Goal: Entertainment & Leisure: Browse casually

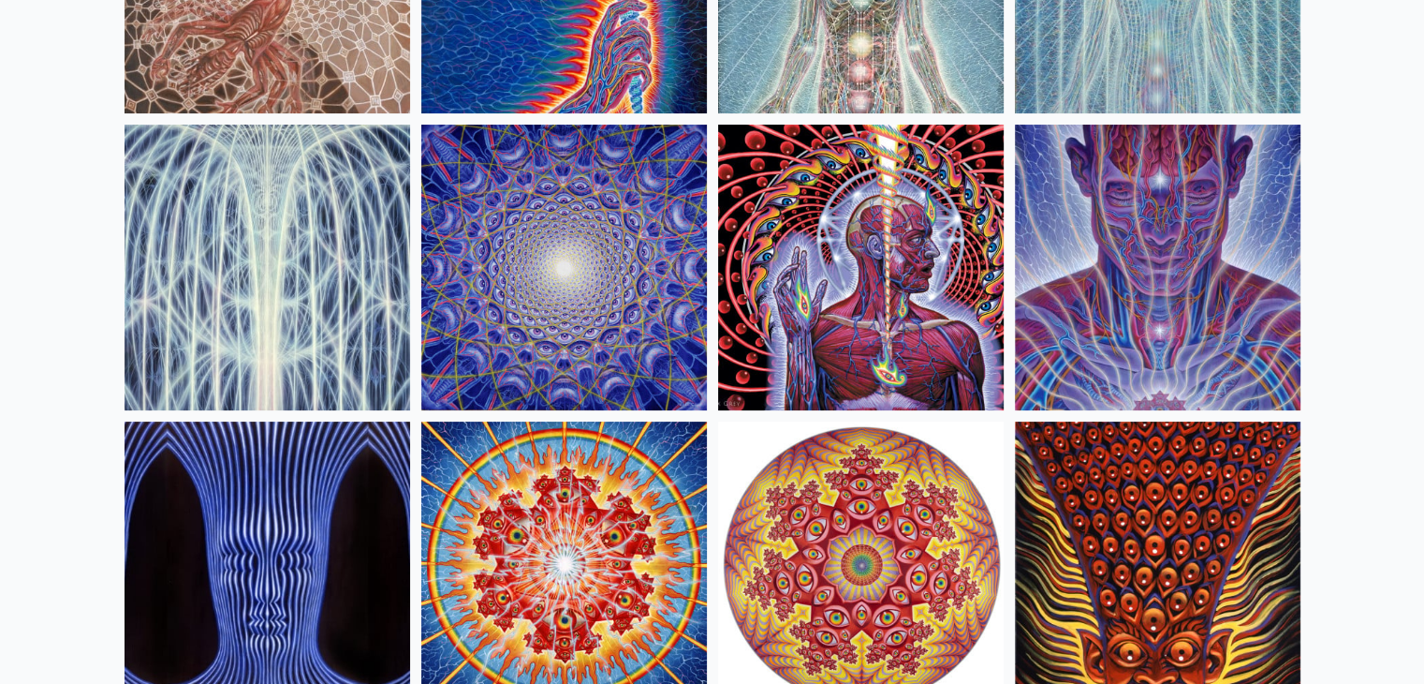
scroll to position [380, 0]
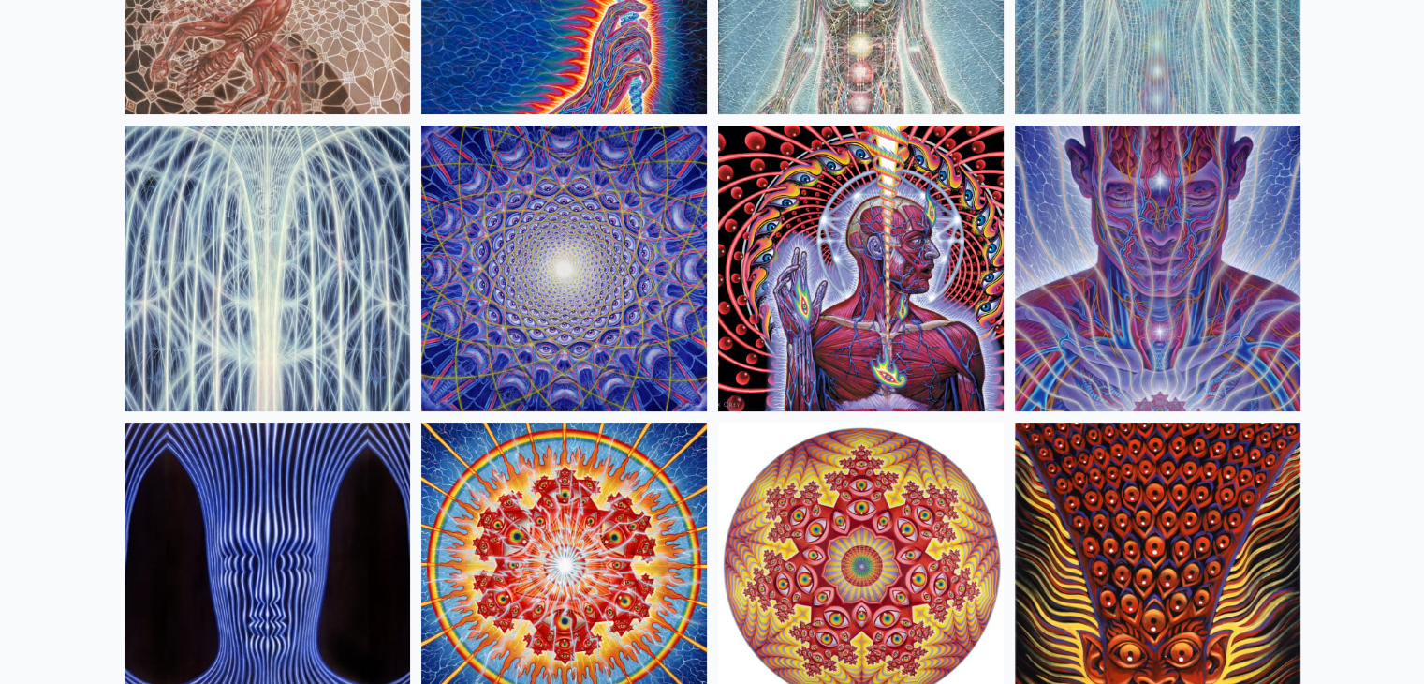
click at [852, 299] on img at bounding box center [861, 268] width 286 height 286
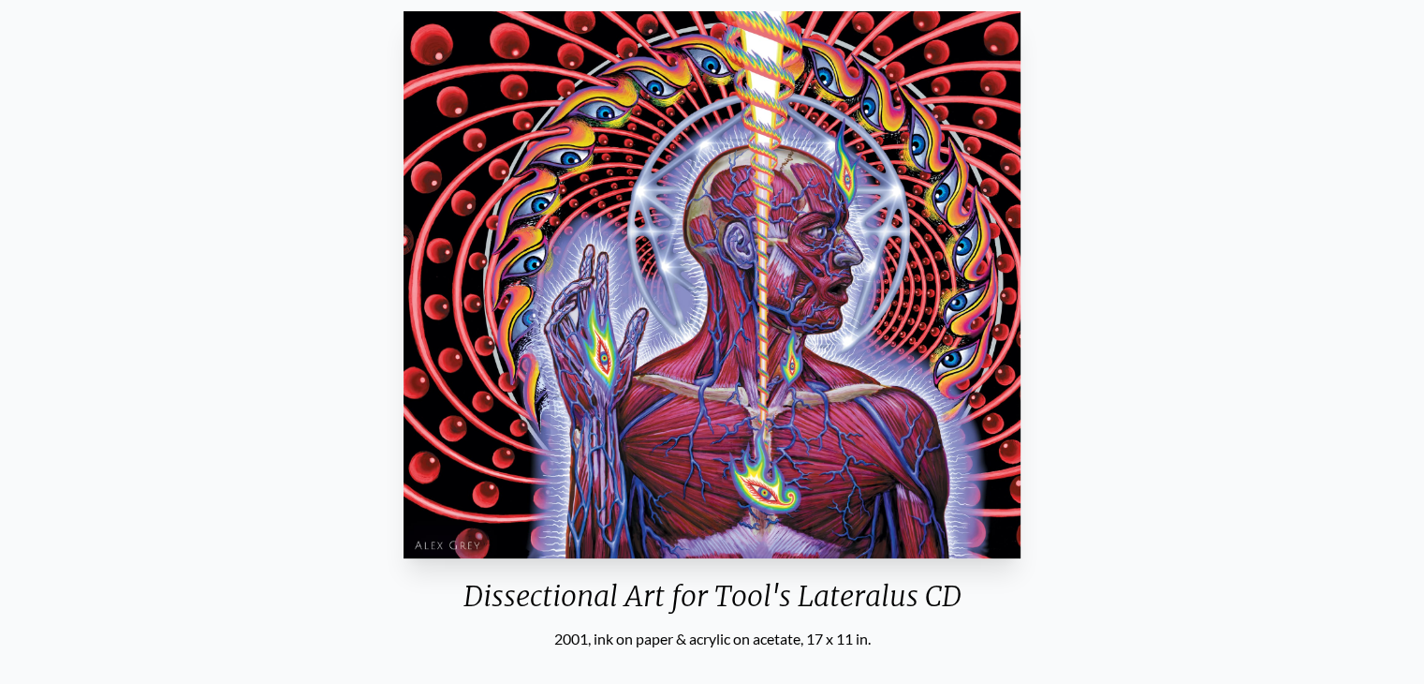
scroll to position [165, 0]
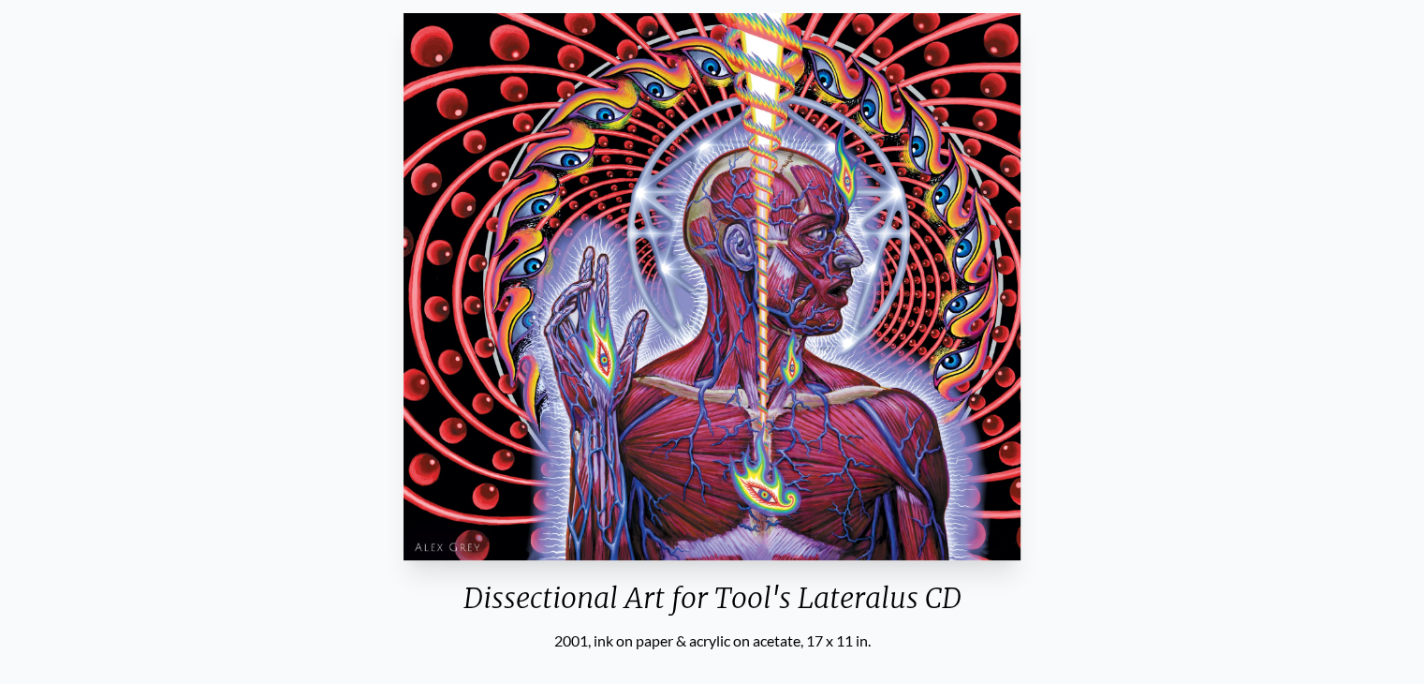
click at [858, 288] on img "7 / 16" at bounding box center [713, 286] width 618 height 547
click at [692, 110] on img "7 / 16" at bounding box center [713, 286] width 618 height 547
click at [734, 200] on img "7 / 16" at bounding box center [713, 286] width 618 height 547
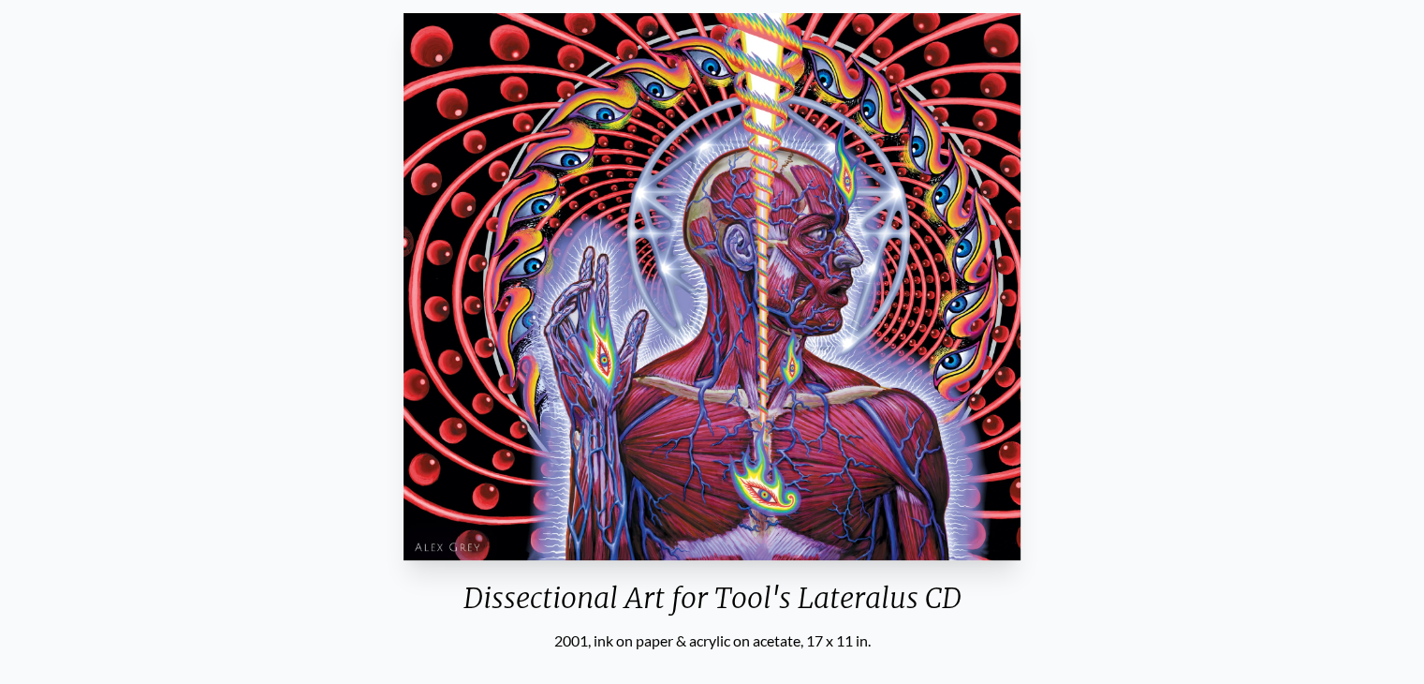
click at [734, 200] on img "7 / 16" at bounding box center [713, 286] width 618 height 547
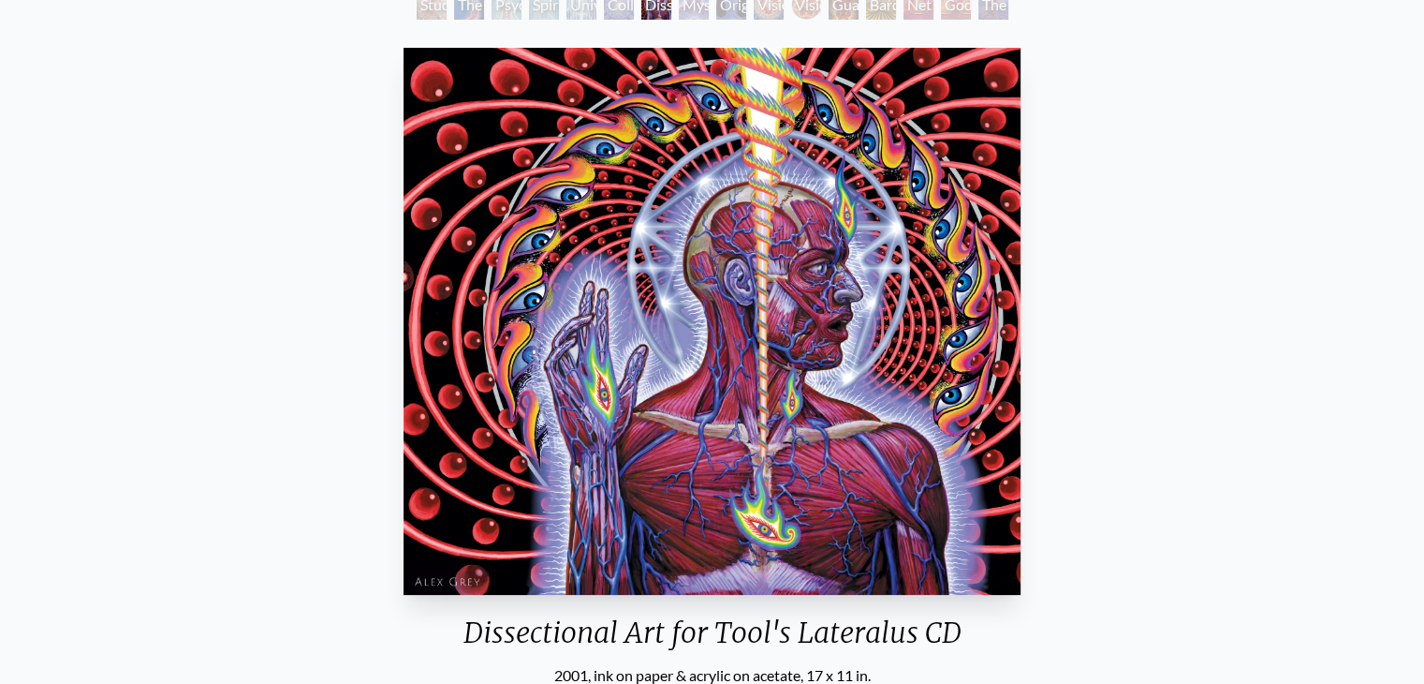
scroll to position [131, 0]
click at [405, 47] on img "7 / 16" at bounding box center [713, 320] width 618 height 547
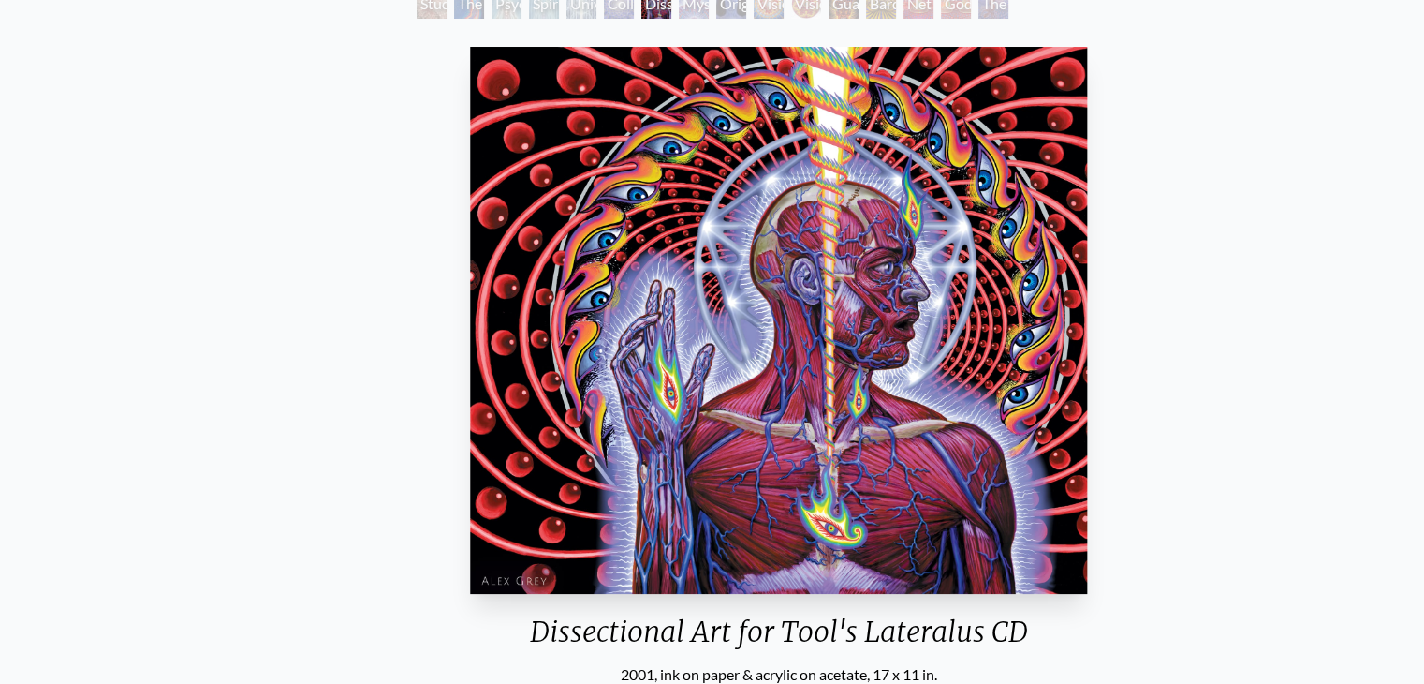
click at [470, 80] on img "7 / 16" at bounding box center [779, 320] width 618 height 547
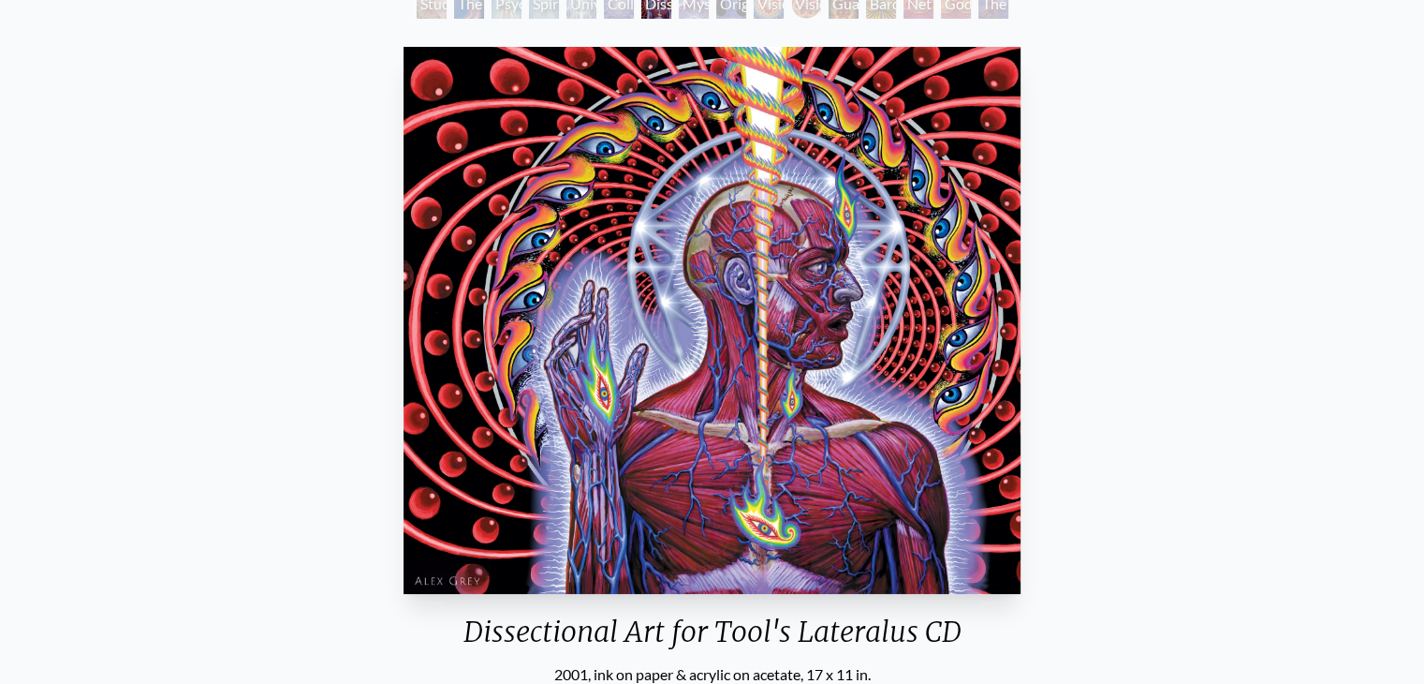
click at [435, 61] on img "7 / 16" at bounding box center [713, 320] width 618 height 547
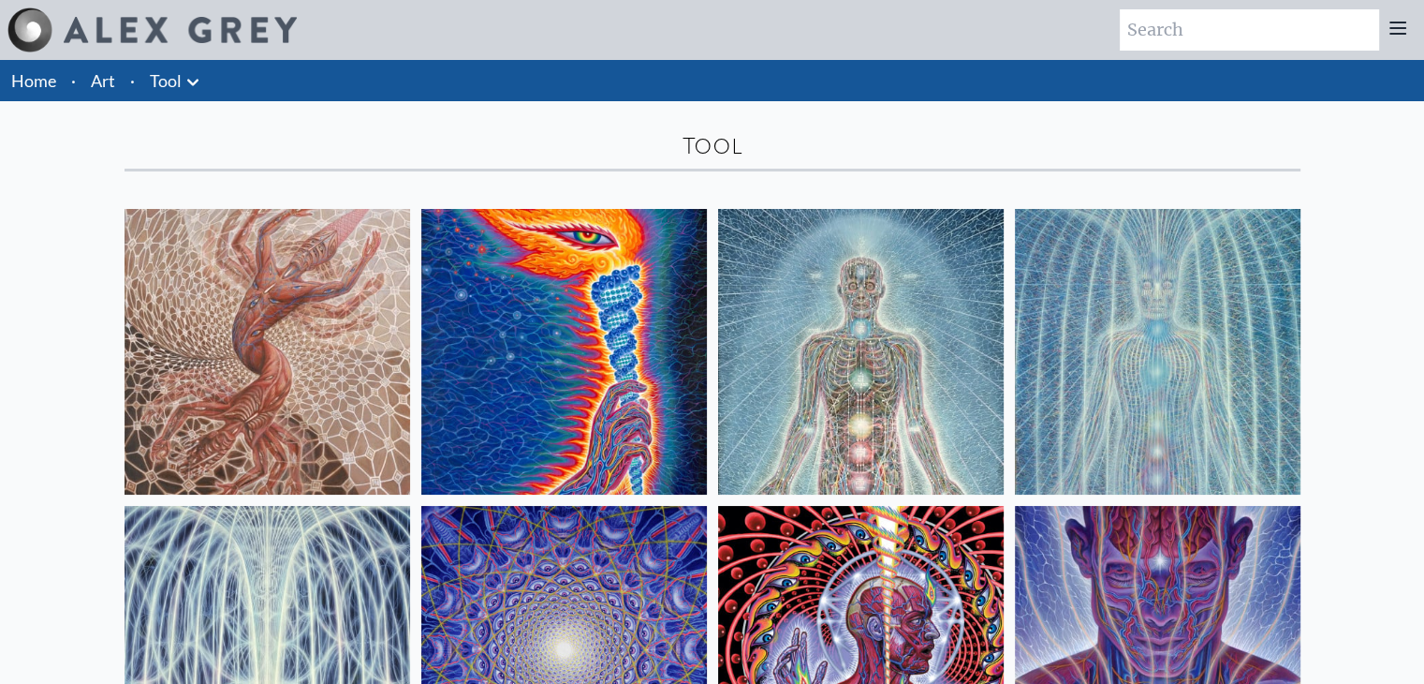
scroll to position [238, 0]
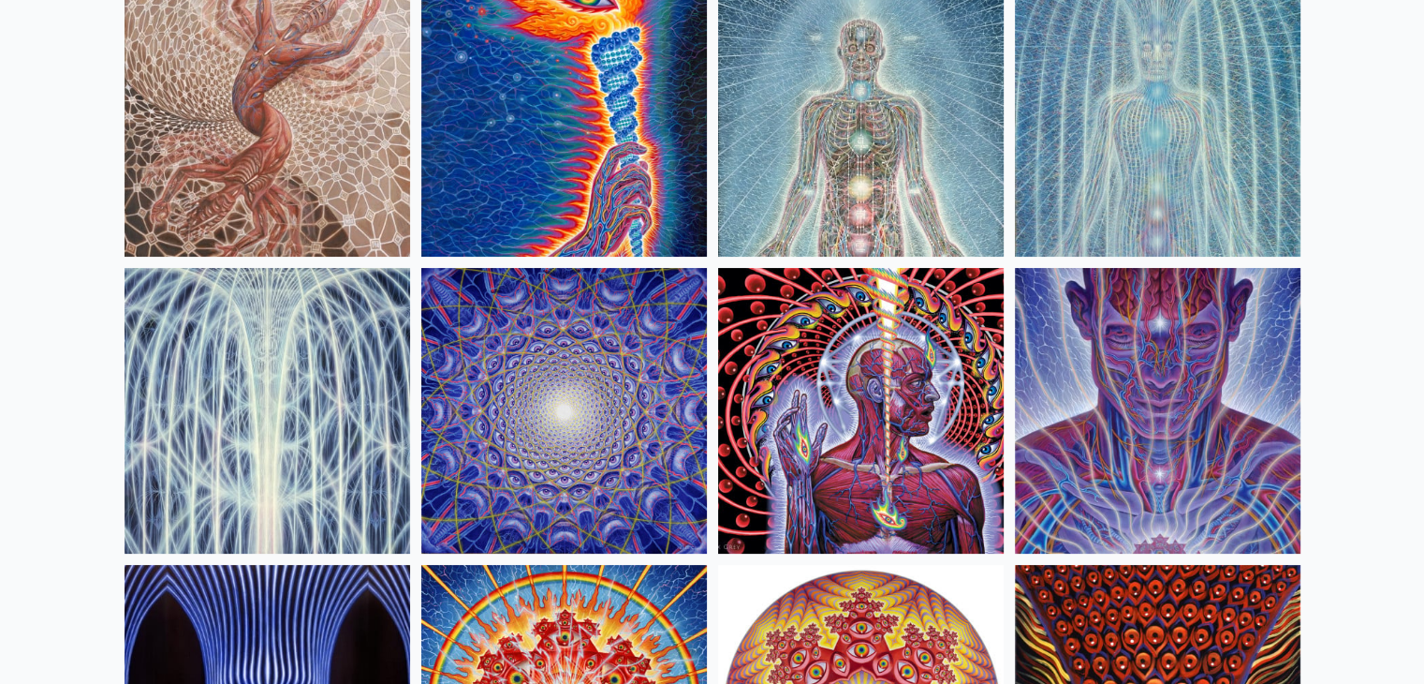
click at [861, 429] on img at bounding box center [861, 411] width 286 height 286
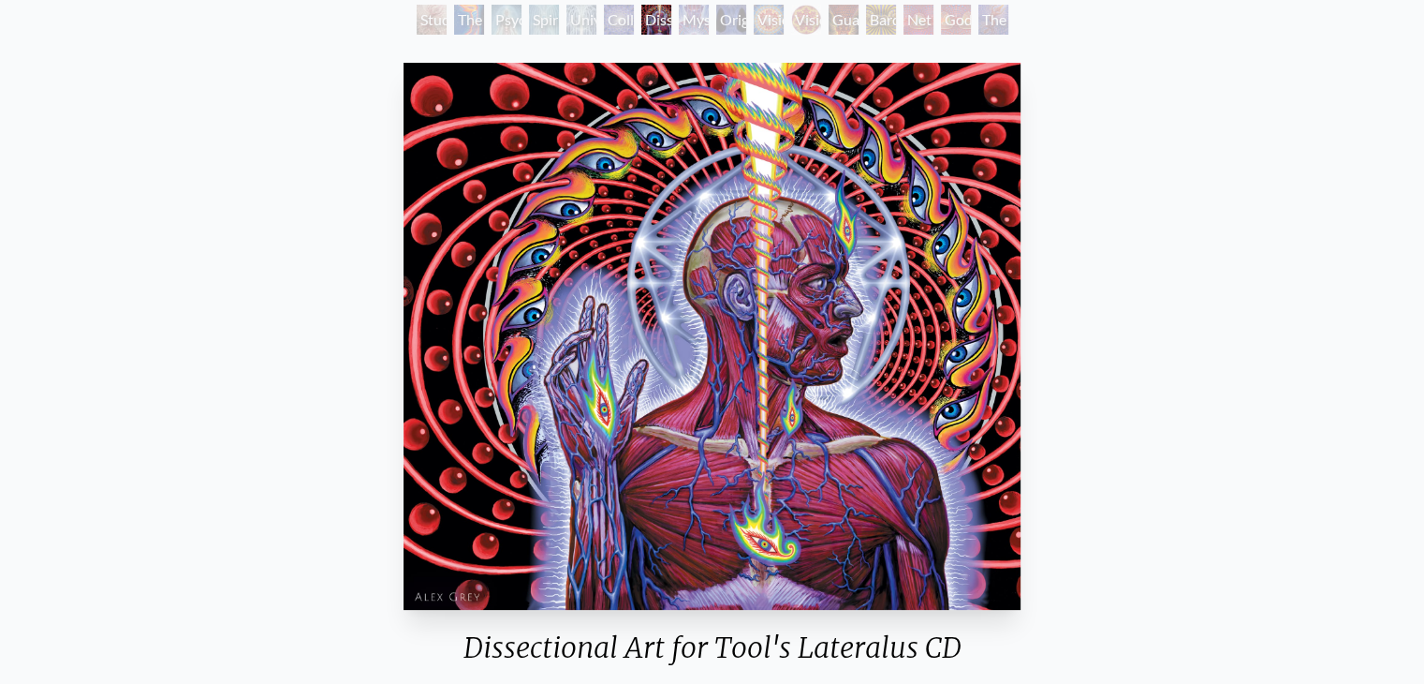
scroll to position [127, 0]
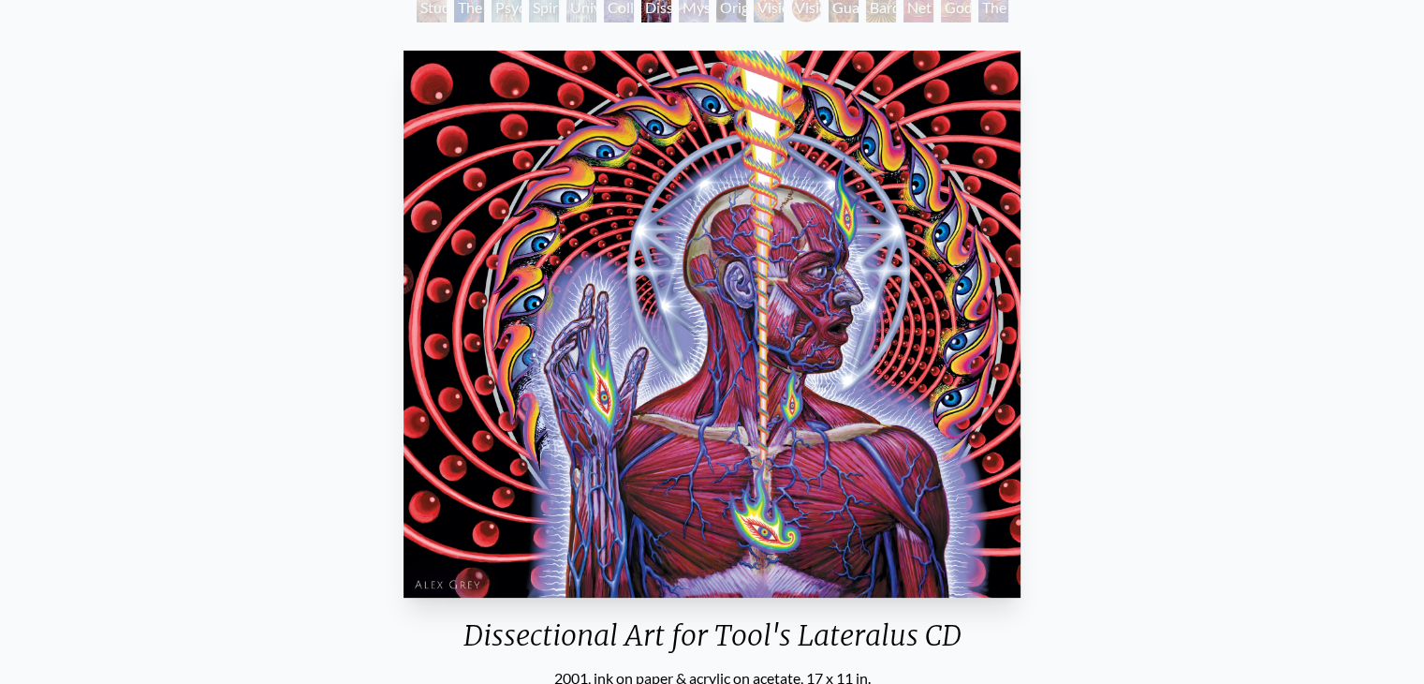
click at [753, 291] on img "7 / 16" at bounding box center [713, 324] width 618 height 547
click at [754, 285] on img "7 / 16" at bounding box center [713, 324] width 618 height 547
click at [1281, 90] on div "Dissectional Art for Tool's Lateralus CD 2001, ink on paper & acrylic on acetat…" at bounding box center [712, 433] width 1394 height 781
